Goal: Task Accomplishment & Management: Manage account settings

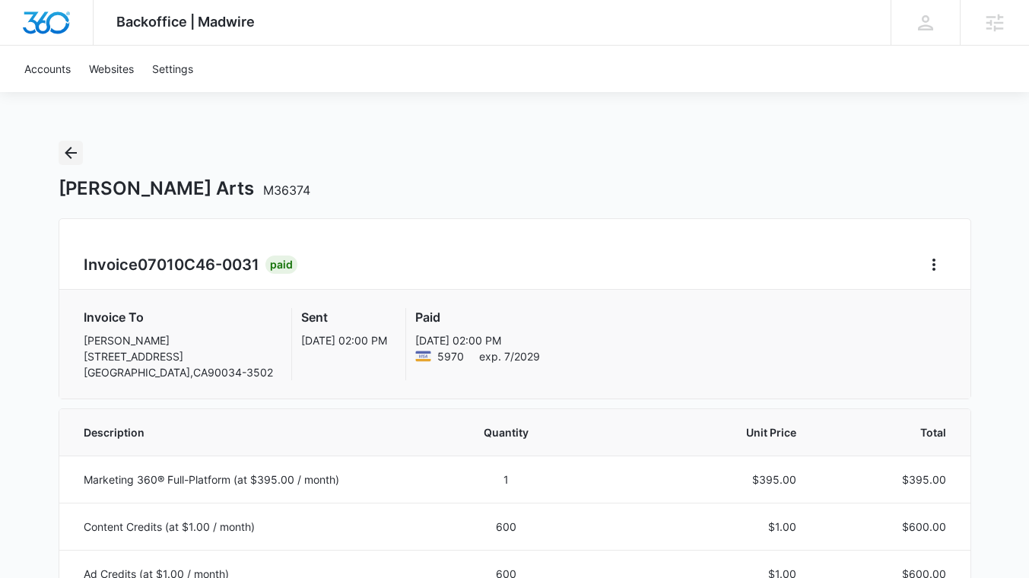
click at [69, 147] on icon "Back" at bounding box center [71, 153] width 18 height 18
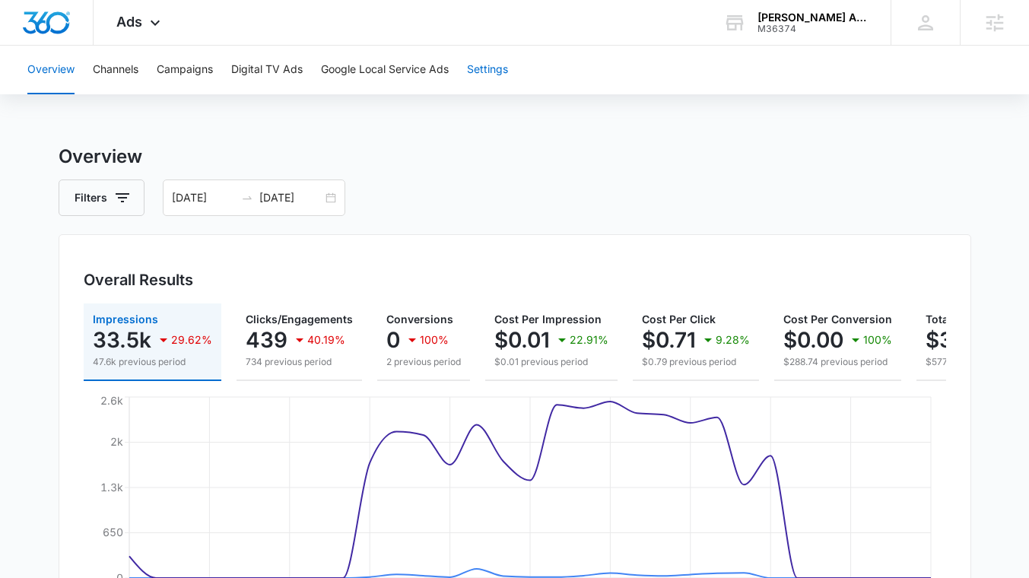
click at [501, 64] on button "Settings" at bounding box center [487, 70] width 41 height 49
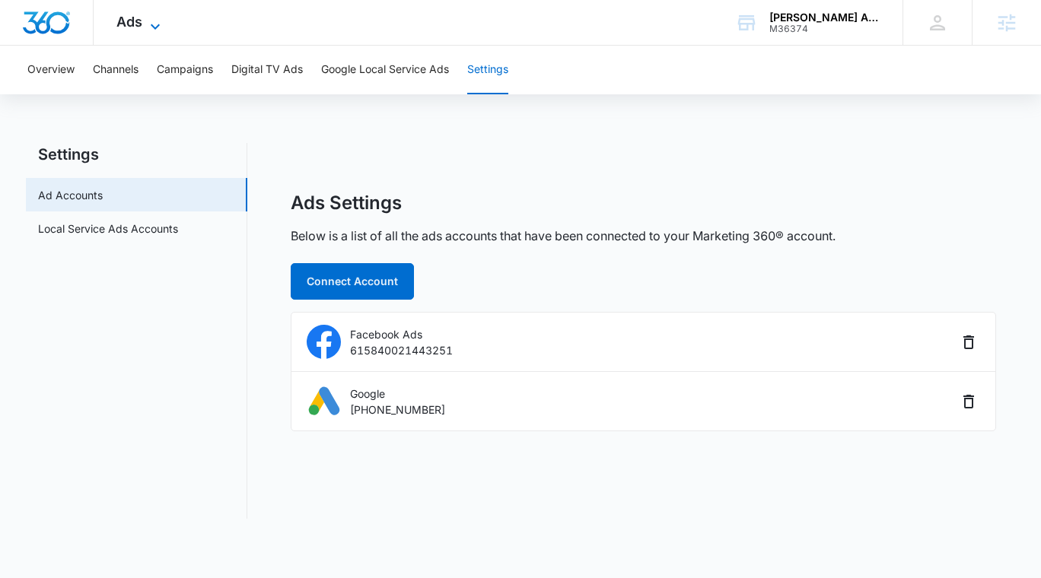
click at [160, 27] on icon at bounding box center [155, 26] width 18 height 18
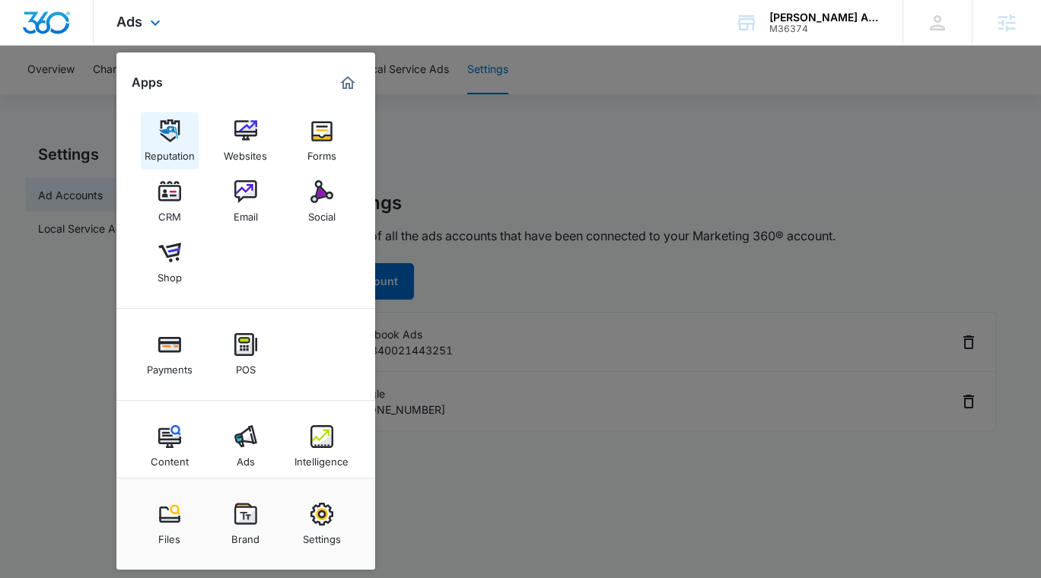
click at [175, 137] on img at bounding box center [169, 130] width 23 height 23
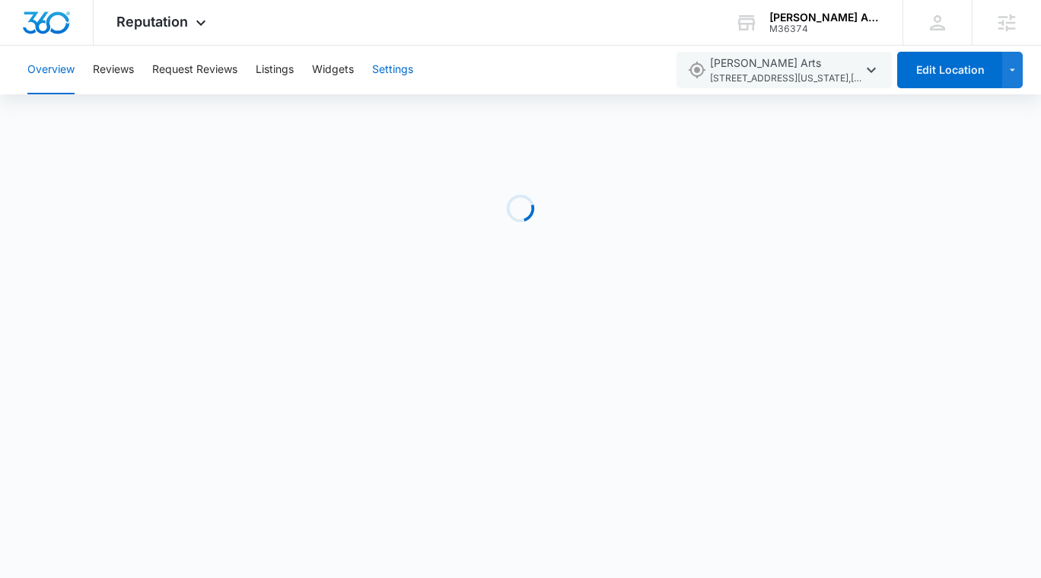
click at [396, 71] on button "Settings" at bounding box center [392, 70] width 41 height 49
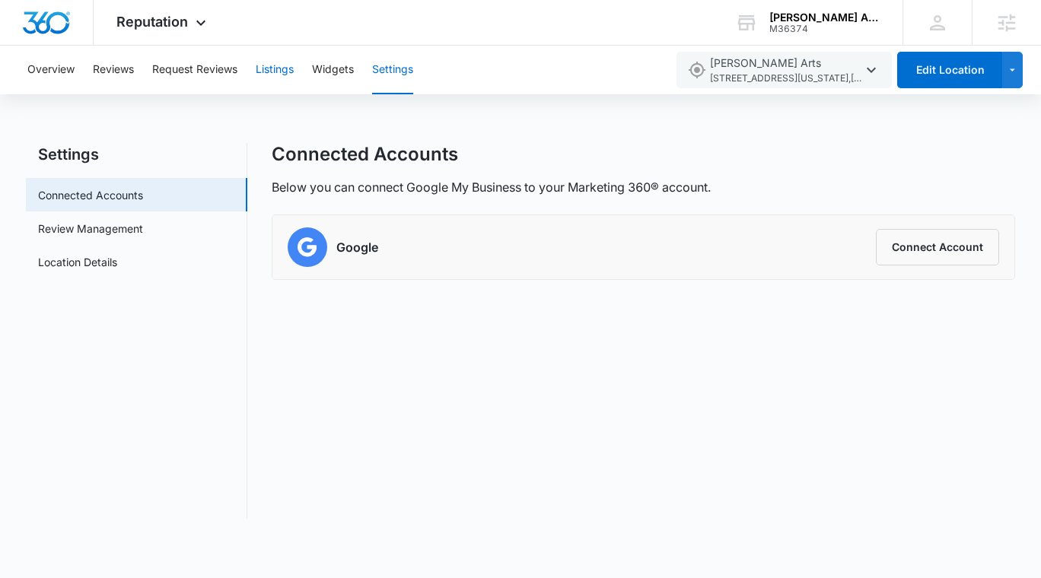
click at [286, 68] on button "Listings" at bounding box center [275, 70] width 38 height 49
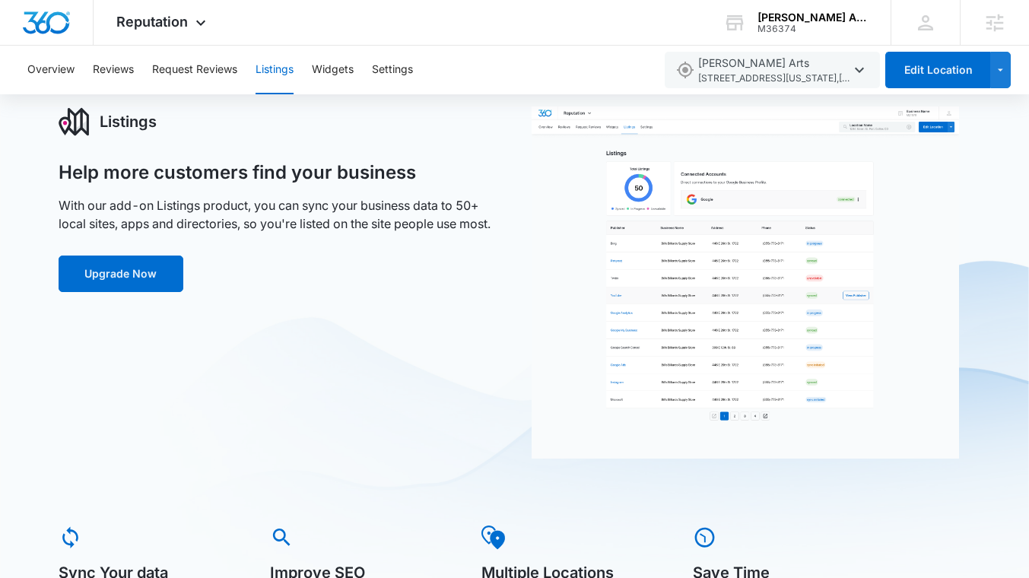
scroll to position [182, 0]
